Goal: Find specific page/section

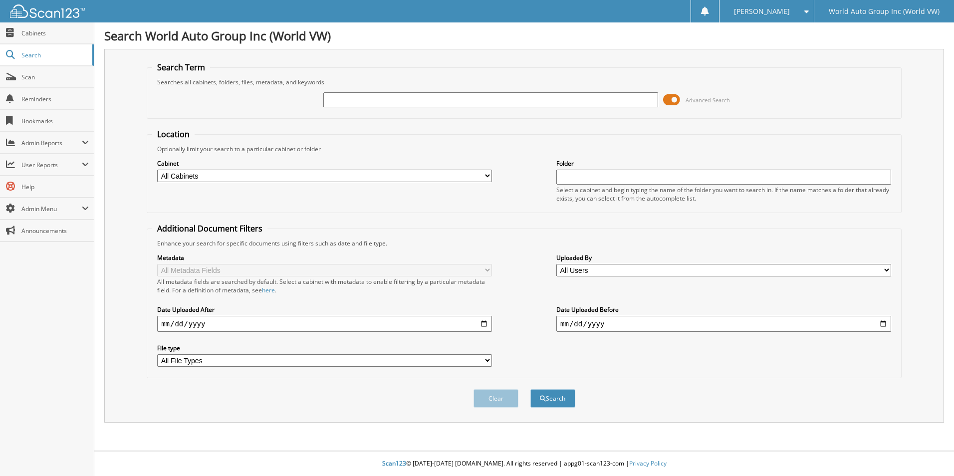
click at [438, 101] on input "text" at bounding box center [490, 99] width 335 height 15
type input "279993"
click at [531, 389] on button "Search" at bounding box center [553, 398] width 45 height 18
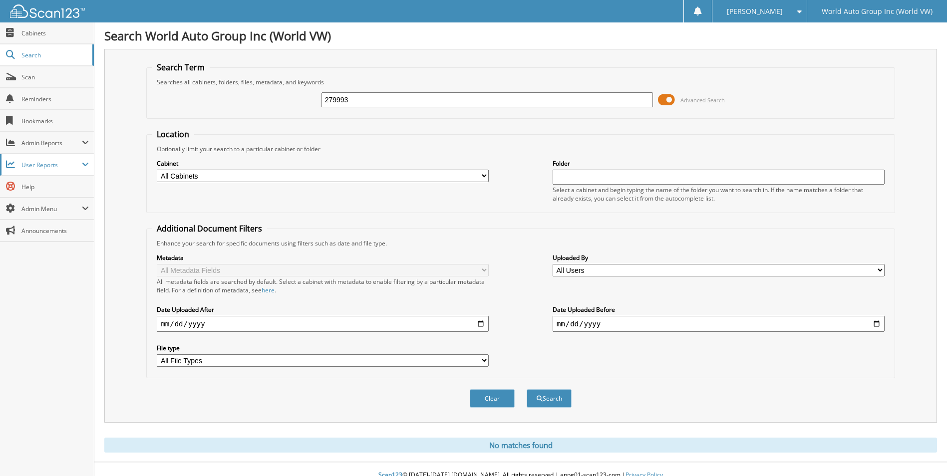
click at [63, 166] on span "User Reports" at bounding box center [51, 165] width 60 height 8
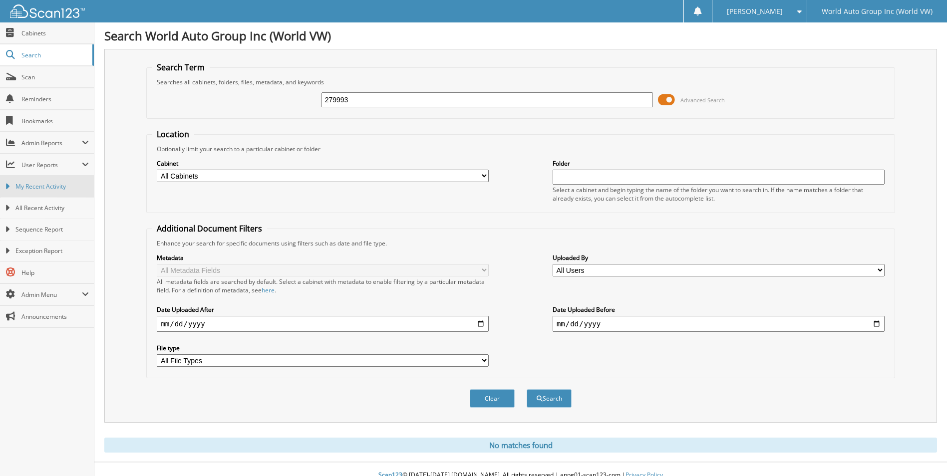
click at [66, 191] on link "My Recent Activity" at bounding box center [47, 186] width 94 height 21
